Goal: Task Accomplishment & Management: Use online tool/utility

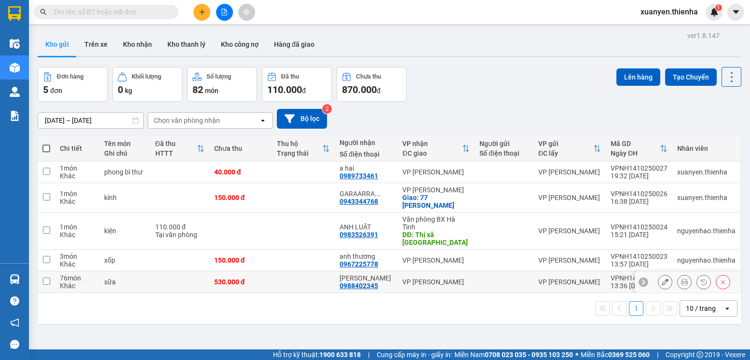
click at [563, 278] on div "VP [PERSON_NAME]" at bounding box center [569, 282] width 63 height 8
checkbox input "true"
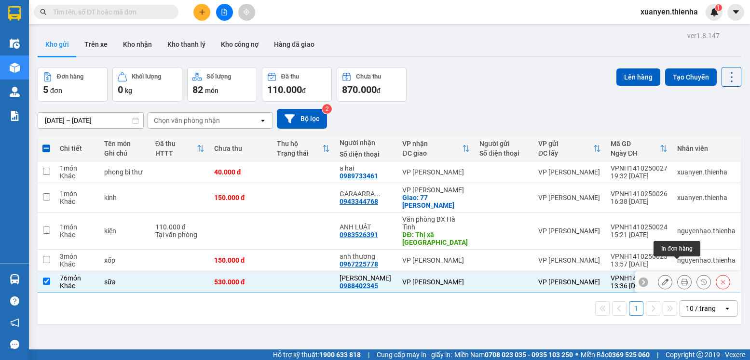
click at [681, 279] on icon at bounding box center [684, 282] width 7 height 7
click at [679, 266] on main "ver 1.8.147 Kho gửi Trên xe Kho nhận Kho thanh lý Kho công nợ Hàng đã giao Đơn …" at bounding box center [375, 175] width 750 height 350
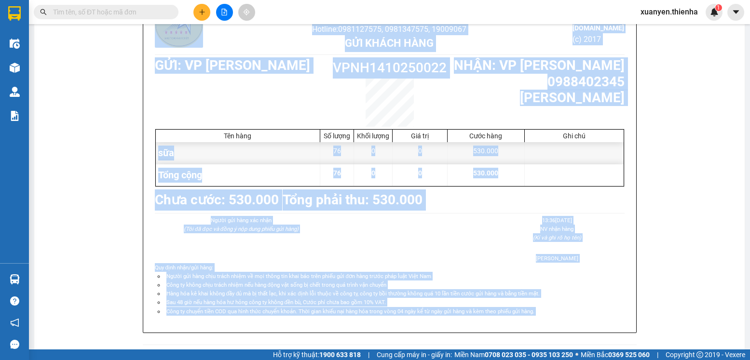
scroll to position [123, 0]
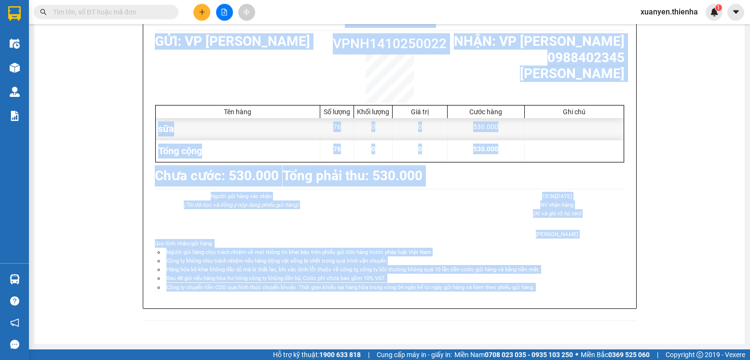
click at [671, 230] on div "Thiên Hà Limousine Số 141 đường Hà Huy Tập, P. Nam Hà Hotline: 0981127575, 0981…" at bounding box center [390, 148] width 688 height 370
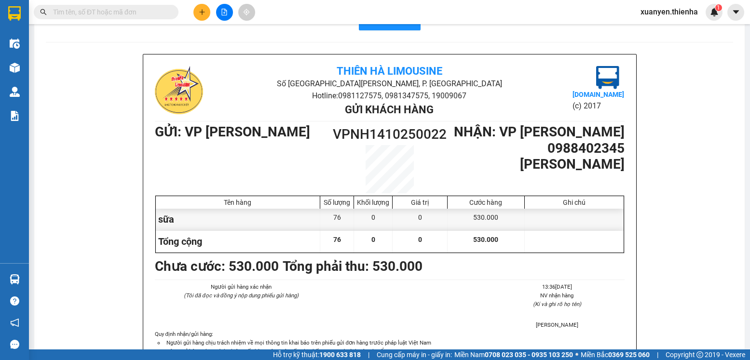
scroll to position [0, 0]
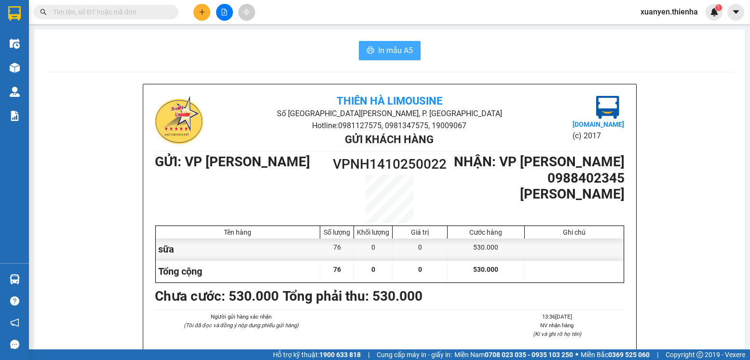
click at [398, 53] on span "In mẫu A5" at bounding box center [395, 50] width 35 height 12
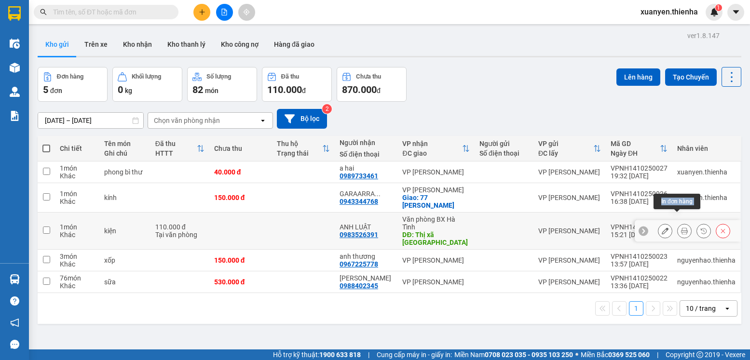
click at [681, 228] on icon at bounding box center [684, 231] width 7 height 7
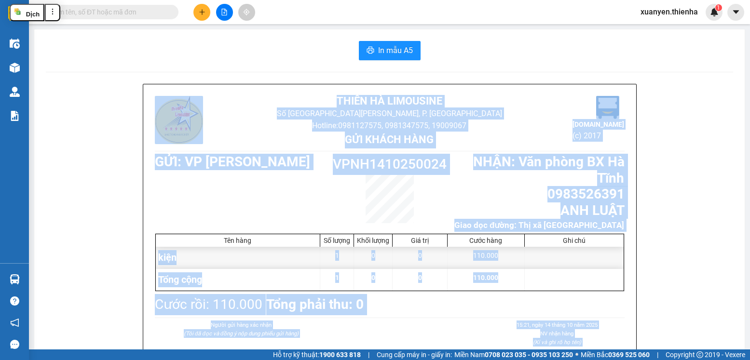
click at [677, 219] on div "Thiên Hà Limousine Số 141 đường Hà Huy Tập, P. Nam Hà Hotline: 0981127575, 0981…" at bounding box center [390, 273] width 688 height 378
click at [386, 49] on span "In mẫu A5" at bounding box center [395, 50] width 35 height 12
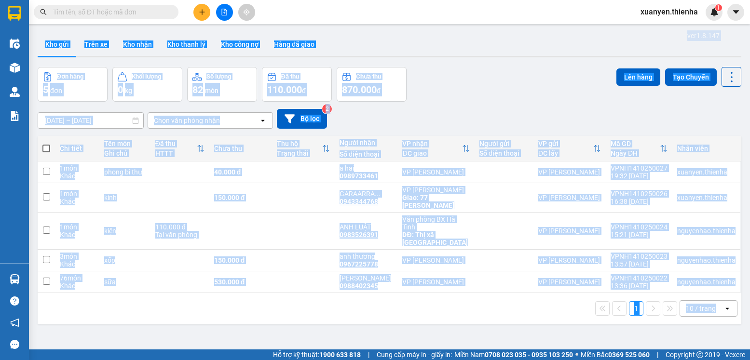
click at [515, 91] on div "Đơn hàng 5 đơn Khối lượng 0 kg Số lượng 82 món Đã thu 110.000 đ Chưa thu 870.00…" at bounding box center [390, 84] width 704 height 35
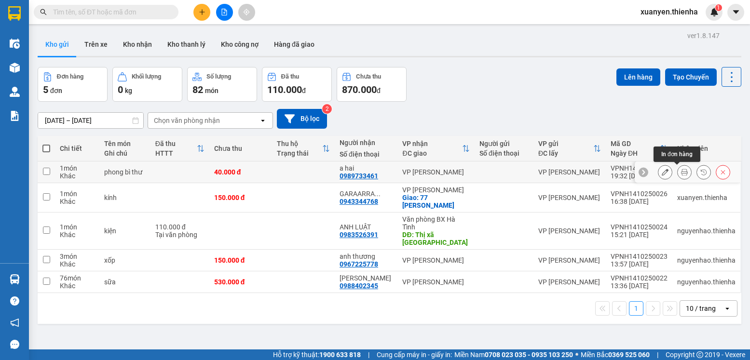
click at [681, 172] on icon at bounding box center [684, 172] width 7 height 7
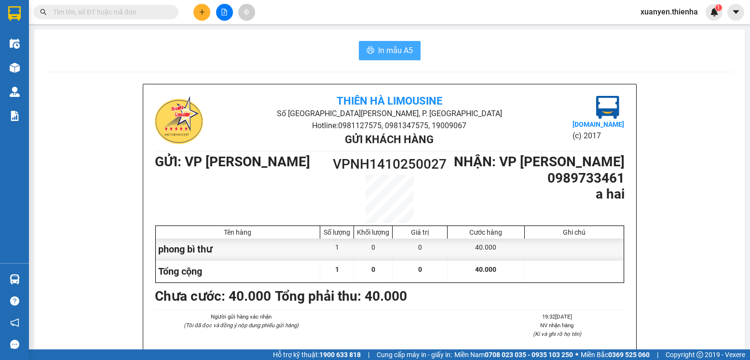
click at [387, 50] on span "In mẫu A5" at bounding box center [395, 50] width 35 height 12
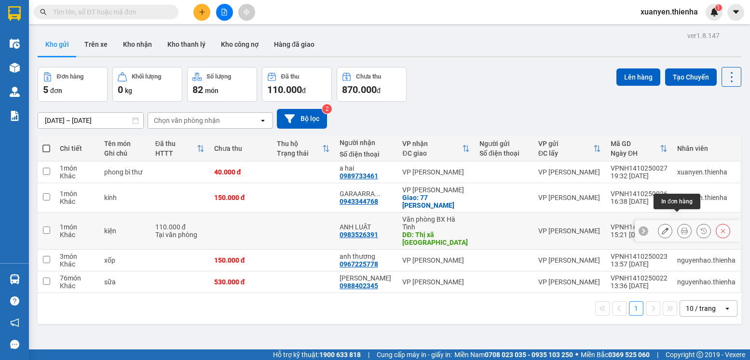
drag, startPoint x: 412, startPoint y: 222, endPoint x: 677, endPoint y: 219, distance: 264.9
click at [681, 228] on icon at bounding box center [684, 231] width 7 height 7
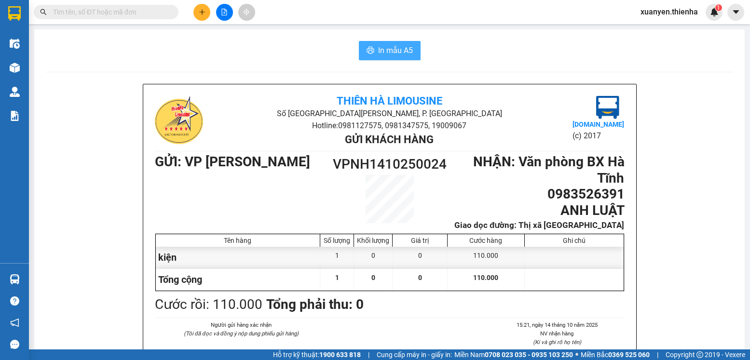
click at [388, 47] on span "In mẫu A5" at bounding box center [395, 50] width 35 height 12
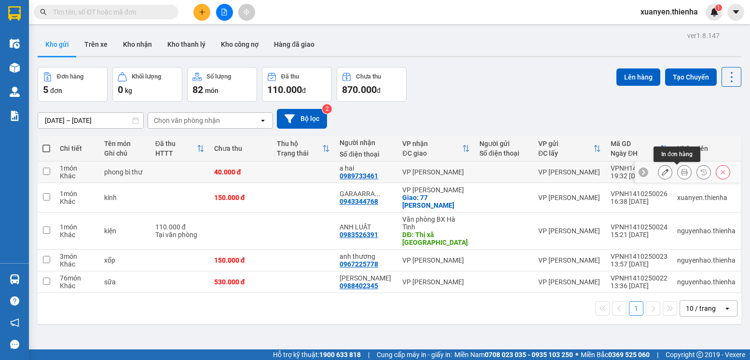
click at [681, 174] on icon at bounding box center [684, 172] width 7 height 7
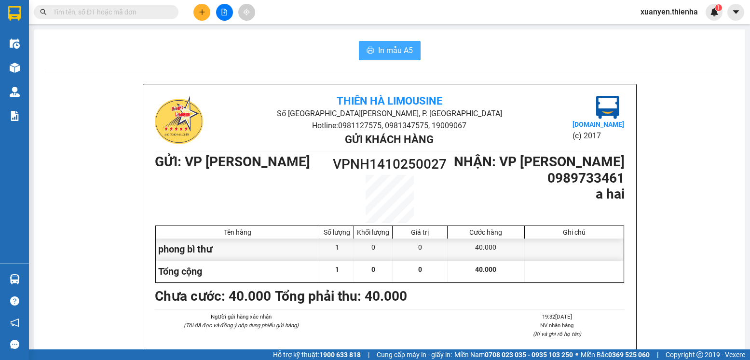
click at [399, 49] on span "In mẫu A5" at bounding box center [395, 50] width 35 height 12
